Goal: Transaction & Acquisition: Purchase product/service

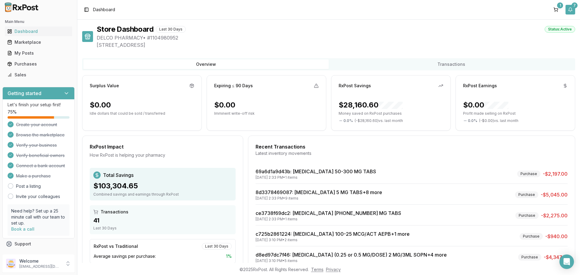
click at [571, 9] on button "7" at bounding box center [570, 10] width 10 height 10
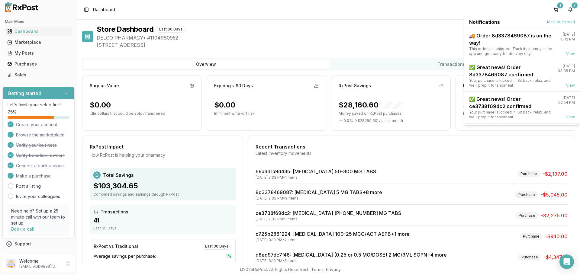
scroll to position [79, 0]
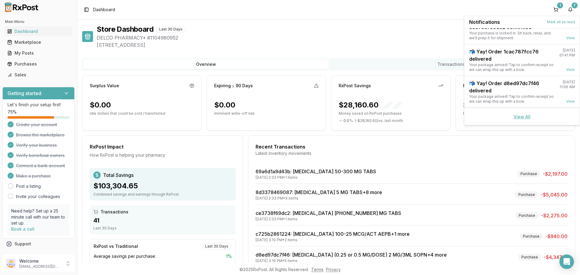
click at [525, 115] on link "View All" at bounding box center [521, 116] width 17 height 5
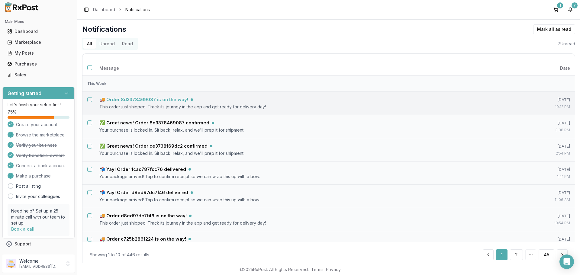
click at [138, 99] on h5 "🚚 Order 8d3378469087 is on the way!" at bounding box center [143, 100] width 89 height 6
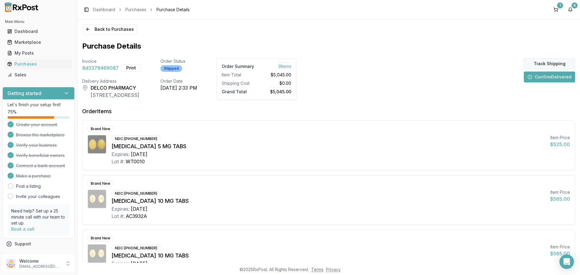
click at [534, 64] on button "Track Shipping" at bounding box center [549, 63] width 51 height 11
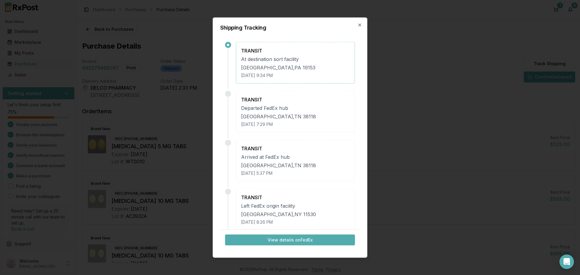
click at [288, 244] on button "View details on FedEx" at bounding box center [290, 240] width 130 height 11
click at [360, 25] on icon "button" at bounding box center [359, 24] width 5 height 5
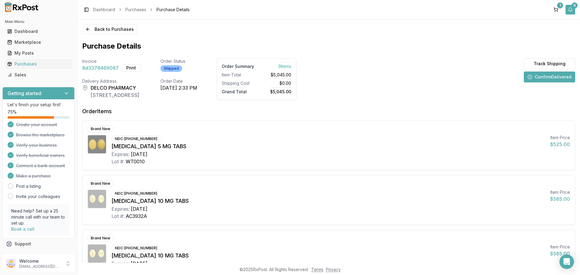
click at [574, 9] on button "6" at bounding box center [570, 10] width 10 height 10
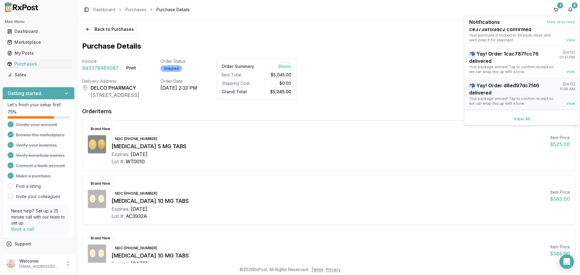
scroll to position [47, 0]
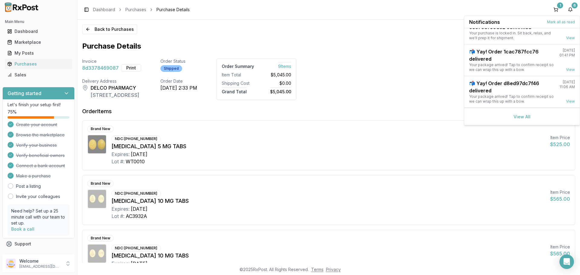
click at [524, 114] on div "View All" at bounding box center [521, 116] width 115 height 17
click at [522, 117] on link "View All" at bounding box center [521, 116] width 17 height 5
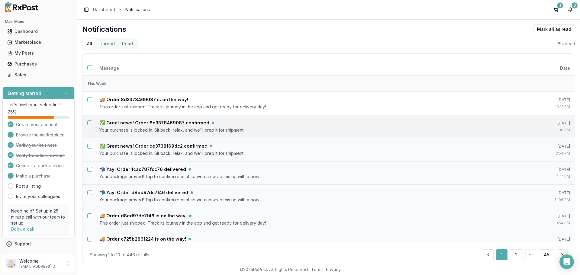
click at [88, 124] on button "Select notification: ✅ Great news! Order 8d3378469087 confirmed" at bounding box center [89, 122] width 5 height 5
click at [90, 145] on button "Select notification: ✅ Great news! Order ce3738f69dc2 confirmed" at bounding box center [89, 146] width 5 height 5
click at [531, 30] on button "Mark as read" at bounding box center [527, 29] width 36 height 10
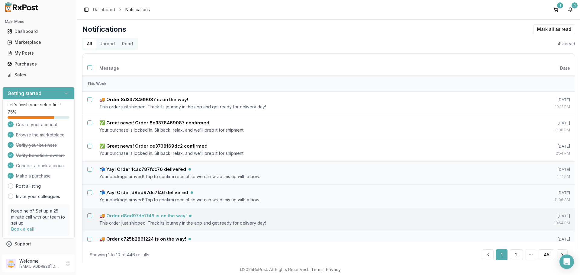
click at [139, 216] on h5 "🚚 Order d8ed97dc7f46 is on the way!" at bounding box center [142, 216] width 87 height 6
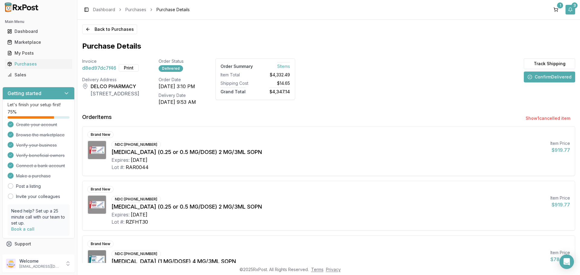
click at [569, 9] on button "3" at bounding box center [570, 10] width 10 height 10
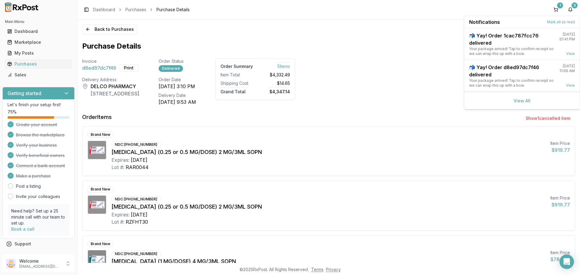
click at [331, 139] on div "Brand New NDC: [PHONE_NUMBER] [MEDICAL_DATA] (0.25 or 0.5 MG/DOSE) 2 MG/3ML SOP…" at bounding box center [328, 151] width 492 height 49
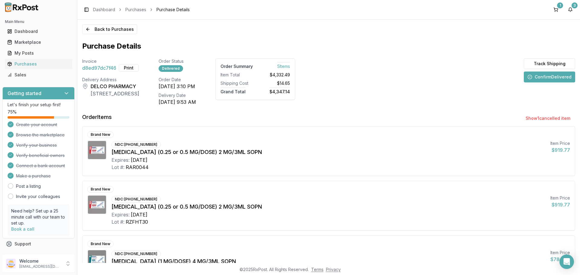
click at [538, 78] on button "Confirm Delivered" at bounding box center [549, 77] width 51 height 11
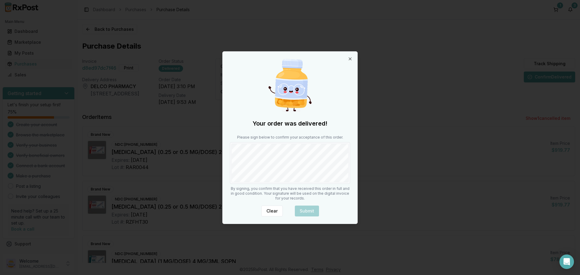
click at [324, 187] on div "Your order was delivered! Please sign below to confirm your acceptance of this …" at bounding box center [290, 138] width 135 height 172
drag, startPoint x: 308, startPoint y: 207, endPoint x: 303, endPoint y: 200, distance: 8.2
click at [308, 207] on button "Submit" at bounding box center [307, 211] width 24 height 11
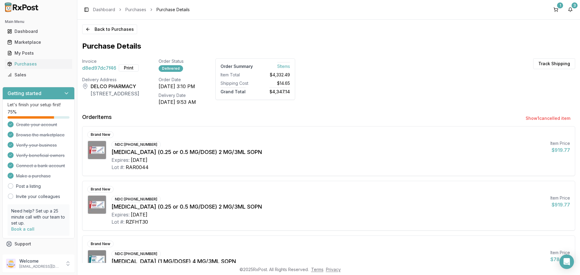
click at [133, 69] on button "Print" at bounding box center [129, 67] width 20 height 7
click at [568, 9] on button "3" at bounding box center [570, 10] width 10 height 10
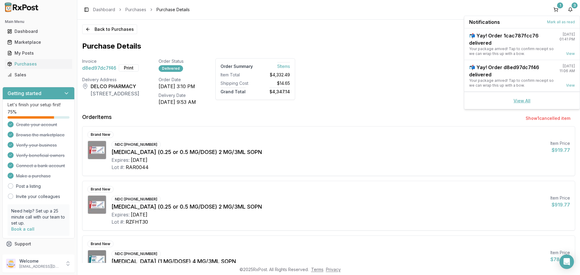
click at [518, 99] on link "View All" at bounding box center [521, 100] width 17 height 5
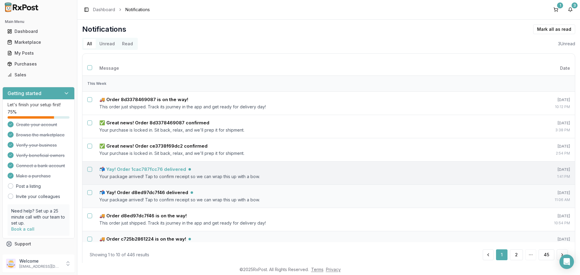
click at [172, 169] on h5 "📬 Yay! Order 1cac787fcc76 delivered" at bounding box center [142, 169] width 87 height 6
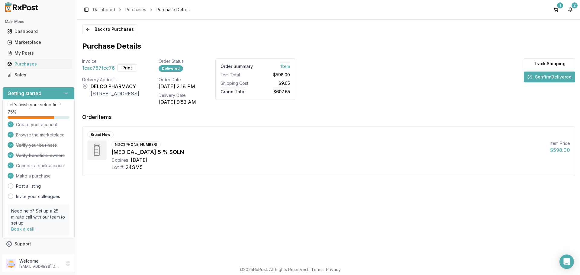
click at [544, 76] on button "Confirm Delivered" at bounding box center [549, 77] width 51 height 11
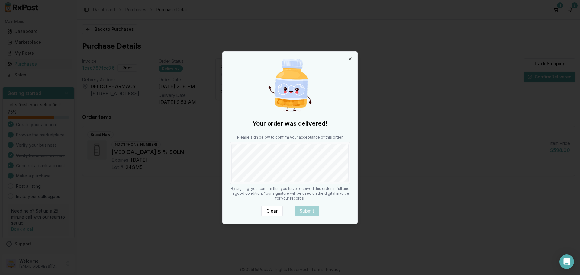
click at [353, 170] on div "Your order was delivered! Please sign below to confirm your acceptance of this …" at bounding box center [290, 138] width 135 height 172
click at [310, 211] on button "Submit" at bounding box center [307, 211] width 24 height 11
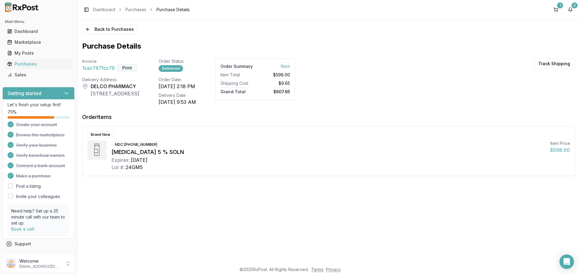
click at [128, 69] on button "Print" at bounding box center [127, 67] width 20 height 7
click at [570, 10] on button "2" at bounding box center [570, 10] width 10 height 10
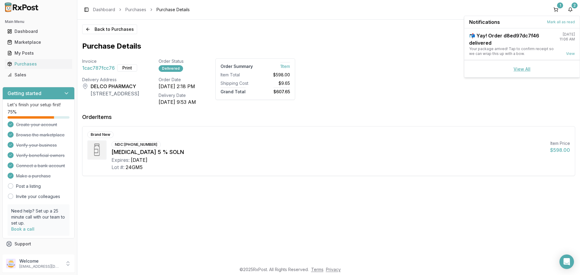
click at [522, 68] on link "View All" at bounding box center [521, 68] width 17 height 5
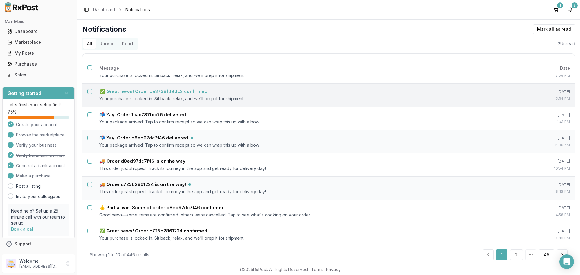
scroll to position [60, 0]
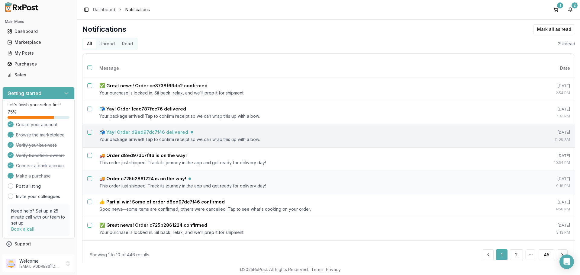
click at [158, 130] on h5 "📬 Yay! Order d8ed97dc7f46 delivered" at bounding box center [143, 132] width 89 height 6
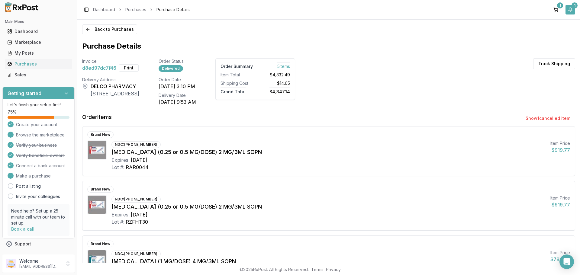
click at [570, 8] on button "1" at bounding box center [570, 10] width 10 height 10
click at [518, 52] on link "View All" at bounding box center [521, 54] width 17 height 5
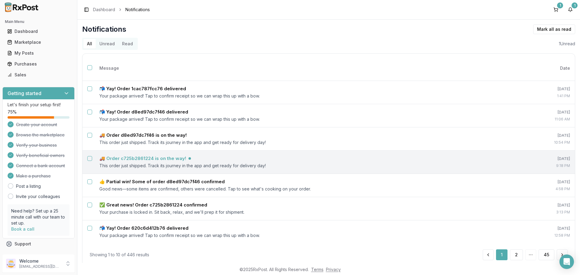
scroll to position [82, 0]
click at [158, 157] on h5 "🚚 Order c725b2861224 is on the way!" at bounding box center [142, 157] width 87 height 6
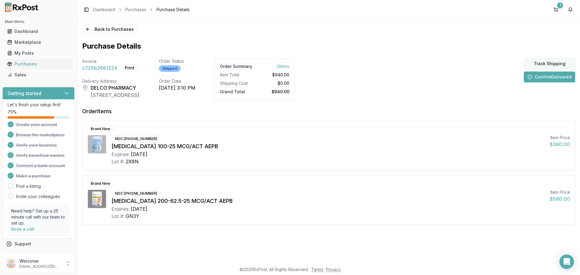
click at [539, 64] on button "Track Shipping" at bounding box center [549, 63] width 51 height 11
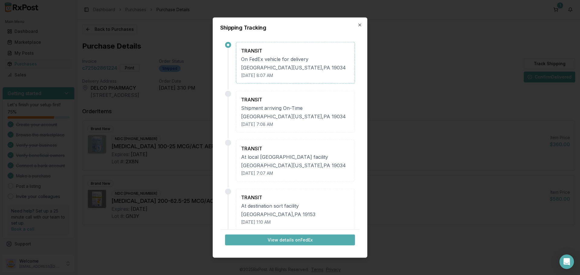
click at [282, 240] on button "View details on FedEx" at bounding box center [290, 240] width 130 height 11
click at [358, 27] on icon "button" at bounding box center [359, 24] width 5 height 5
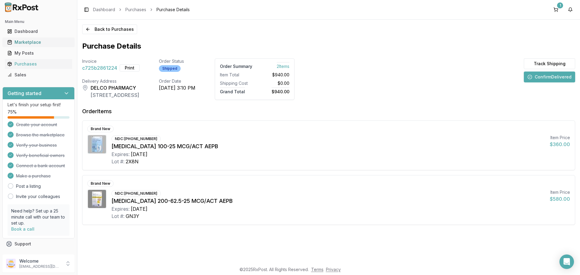
click at [27, 43] on div "Marketplace" at bounding box center [38, 42] width 62 height 6
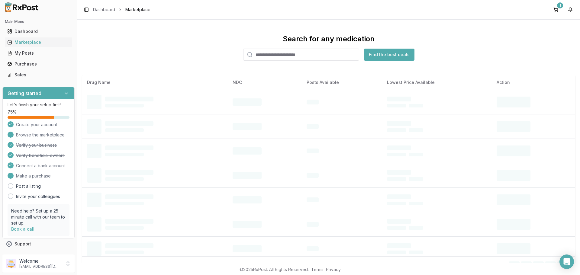
click at [287, 53] on input "search" at bounding box center [301, 55] width 116 height 12
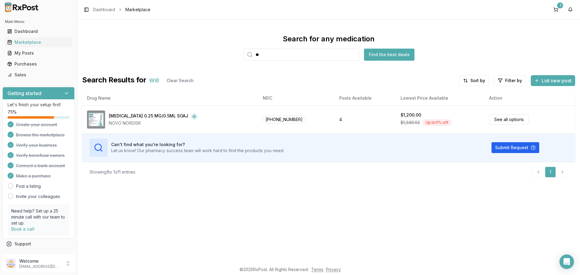
type input "**"
click at [284, 71] on div "Search for any medication ** Find the best deals Search Results for we Clear Se…" at bounding box center [328, 108] width 493 height 148
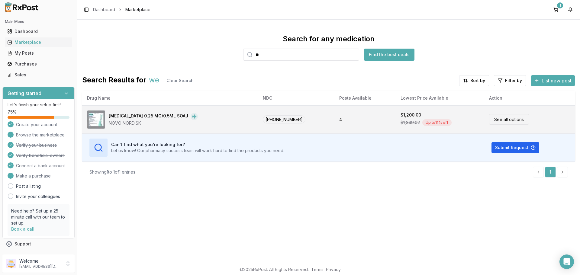
click at [492, 119] on link "See all options" at bounding box center [509, 119] width 40 height 11
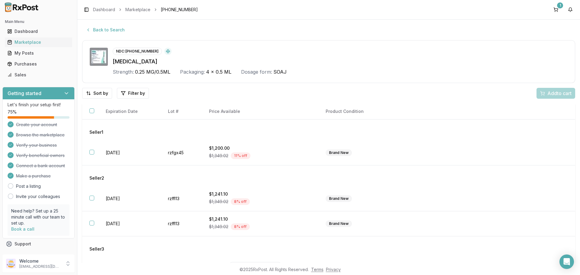
scroll to position [0, 0]
